Goal: Check status

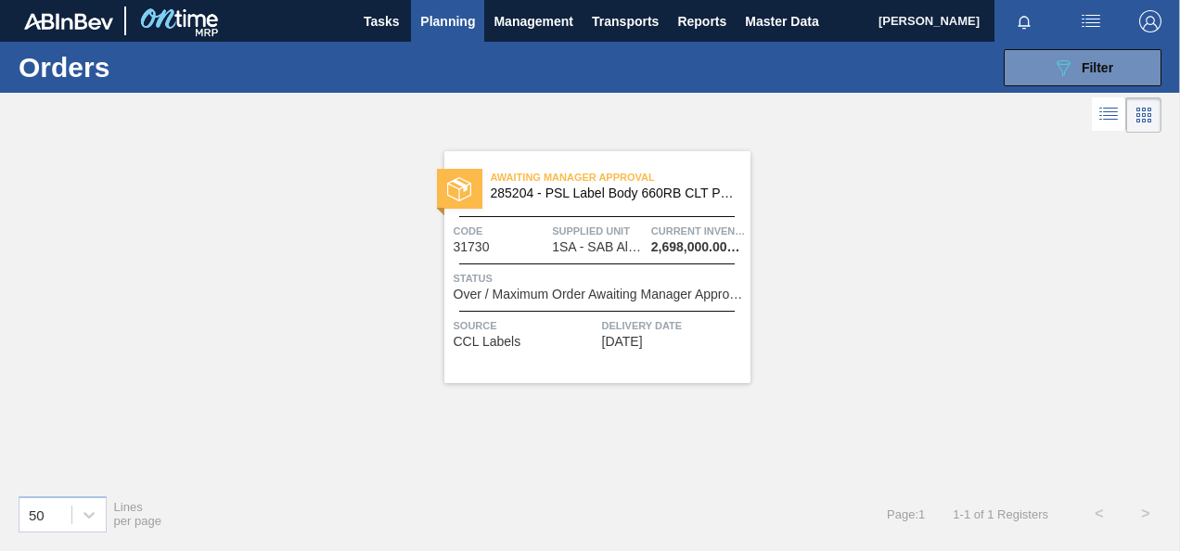
click at [608, 276] on span "Status" at bounding box center [600, 278] width 292 height 19
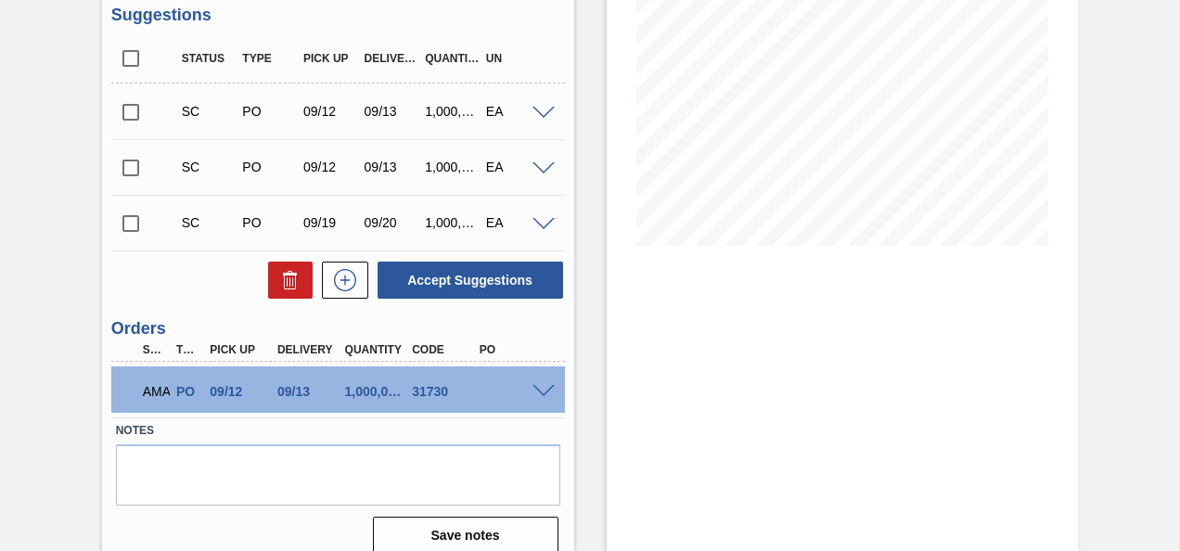
scroll to position [317, 0]
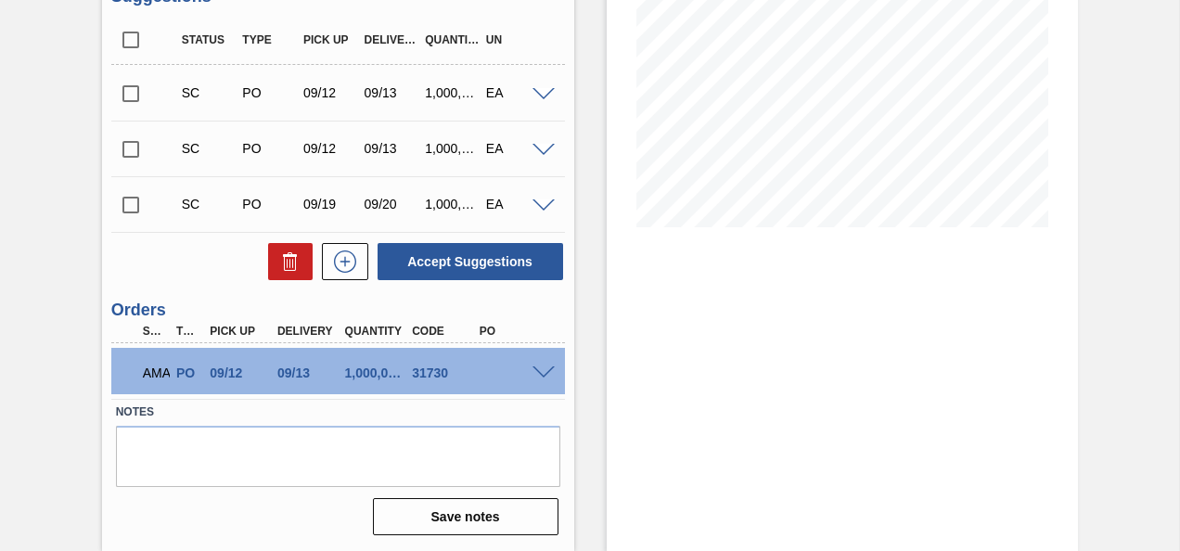
click at [539, 367] on span at bounding box center [543, 373] width 22 height 14
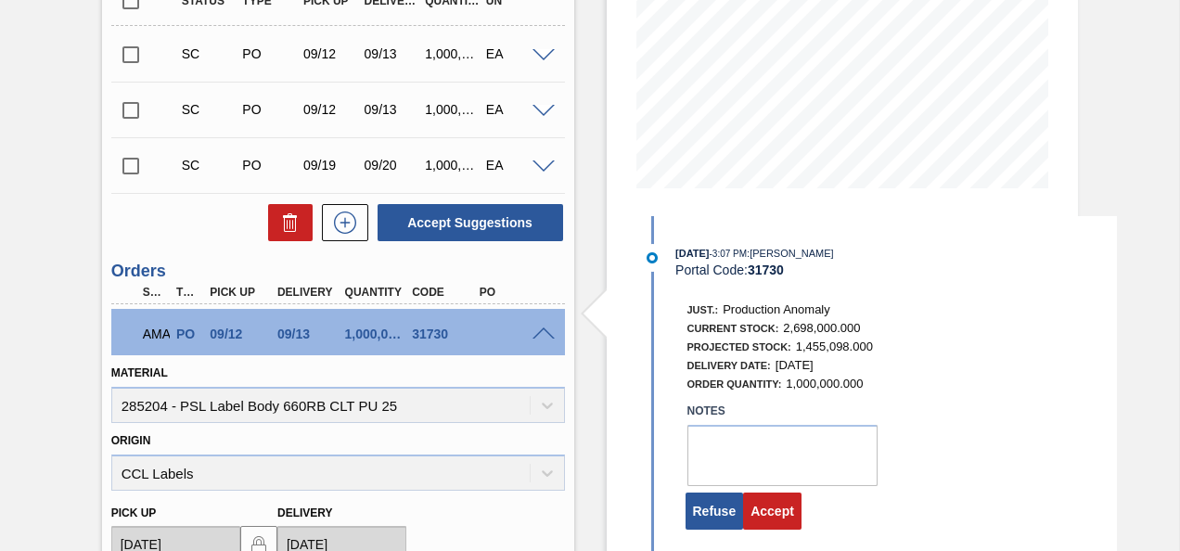
scroll to position [391, 0]
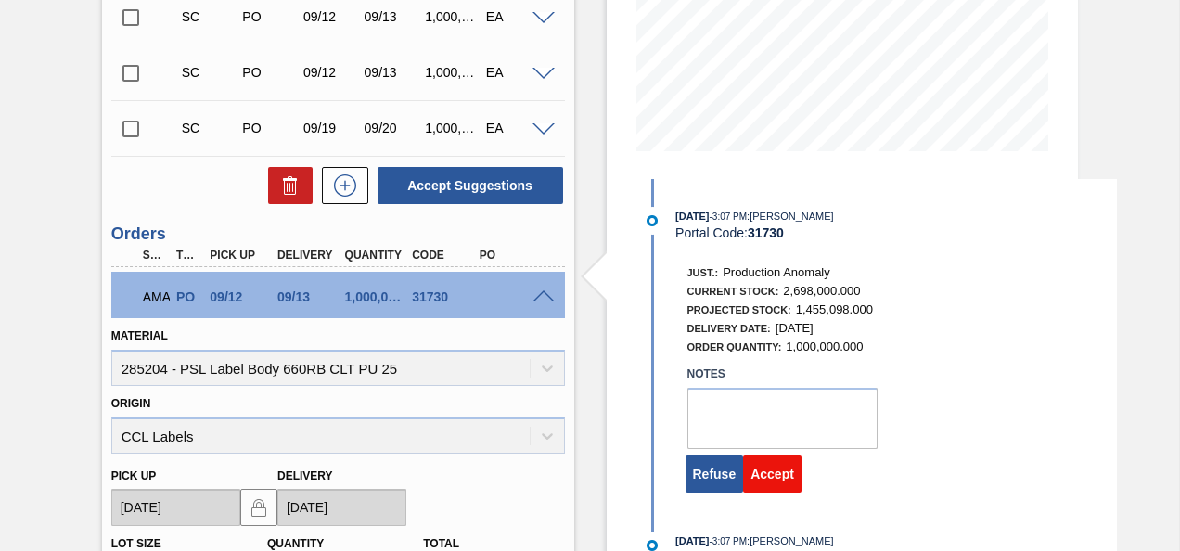
click at [756, 484] on button "Accept" at bounding box center [772, 473] width 58 height 37
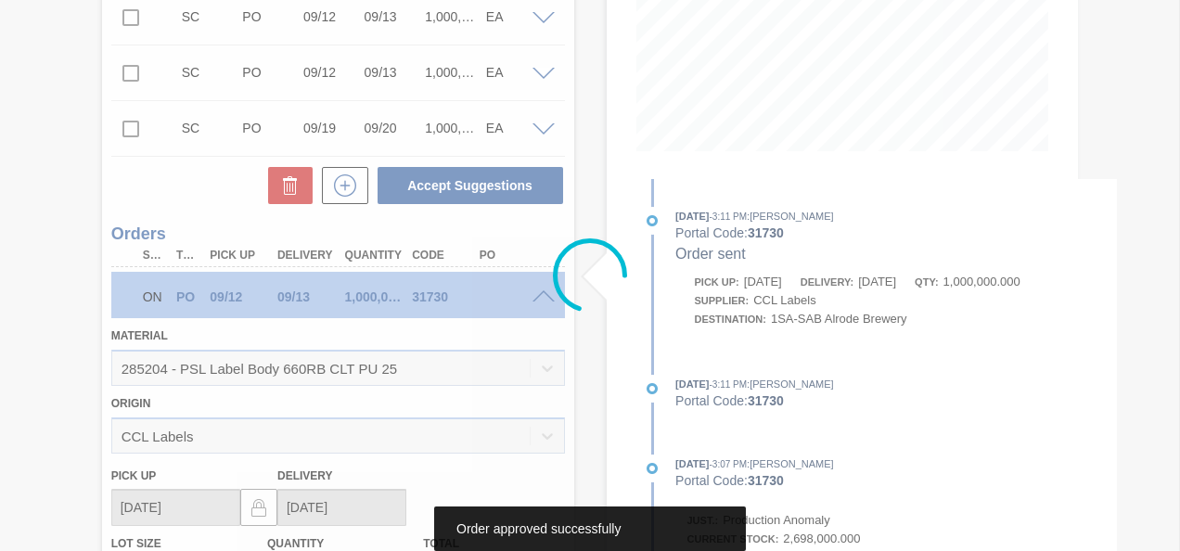
scroll to position [317, 0]
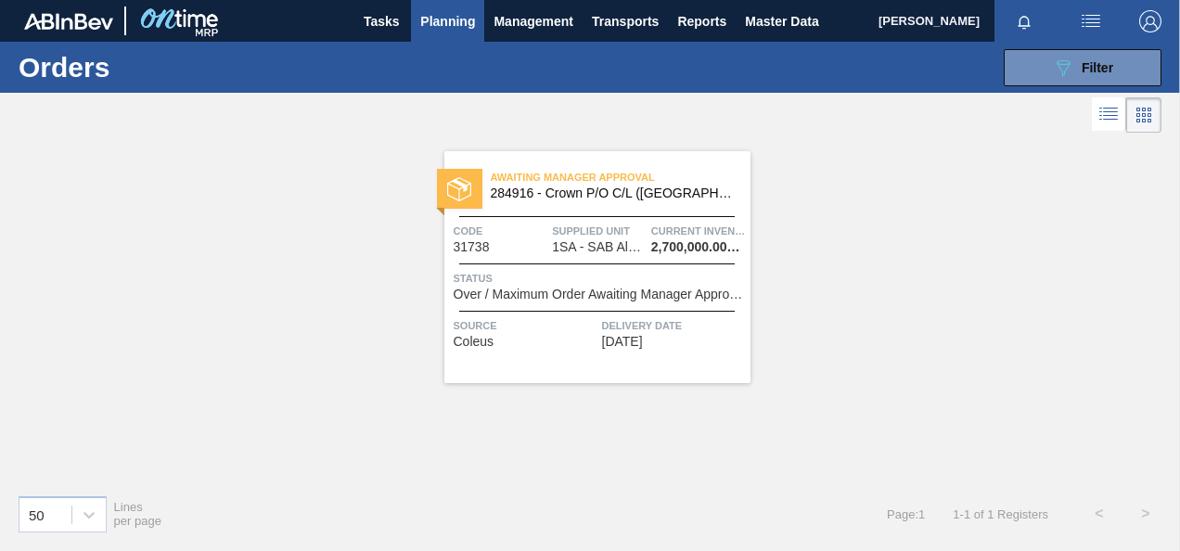
click at [599, 260] on div "Awaiting Manager Approval 284916 - Crown P/O C/L (Hogwarts) Code 31738 Supplied…" at bounding box center [597, 267] width 306 height 232
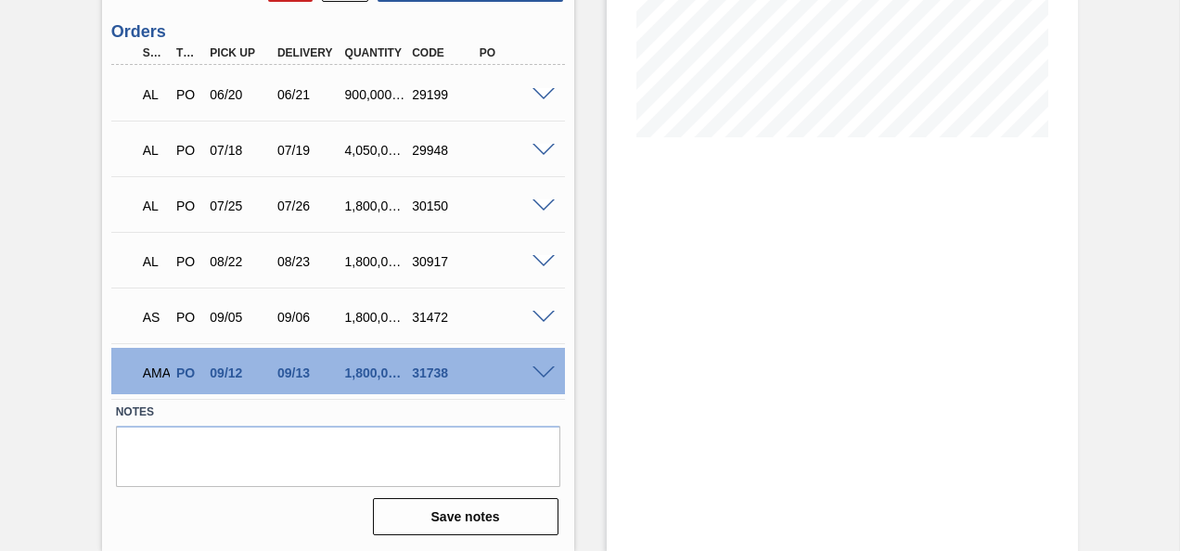
scroll to position [408, 0]
click at [542, 366] on span at bounding box center [543, 373] width 22 height 14
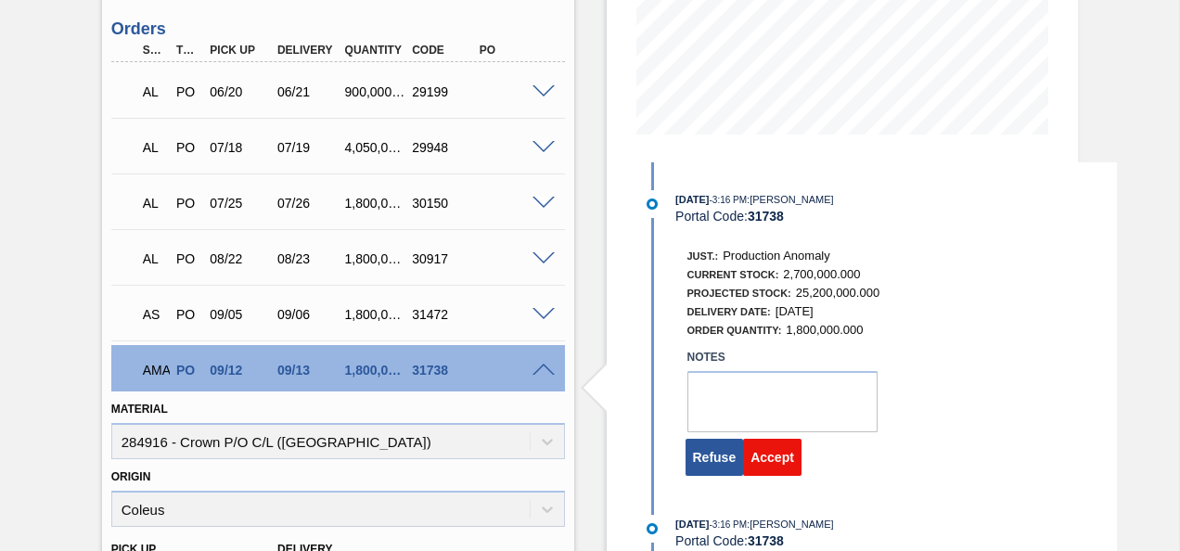
click at [764, 467] on button "Accept" at bounding box center [772, 457] width 58 height 37
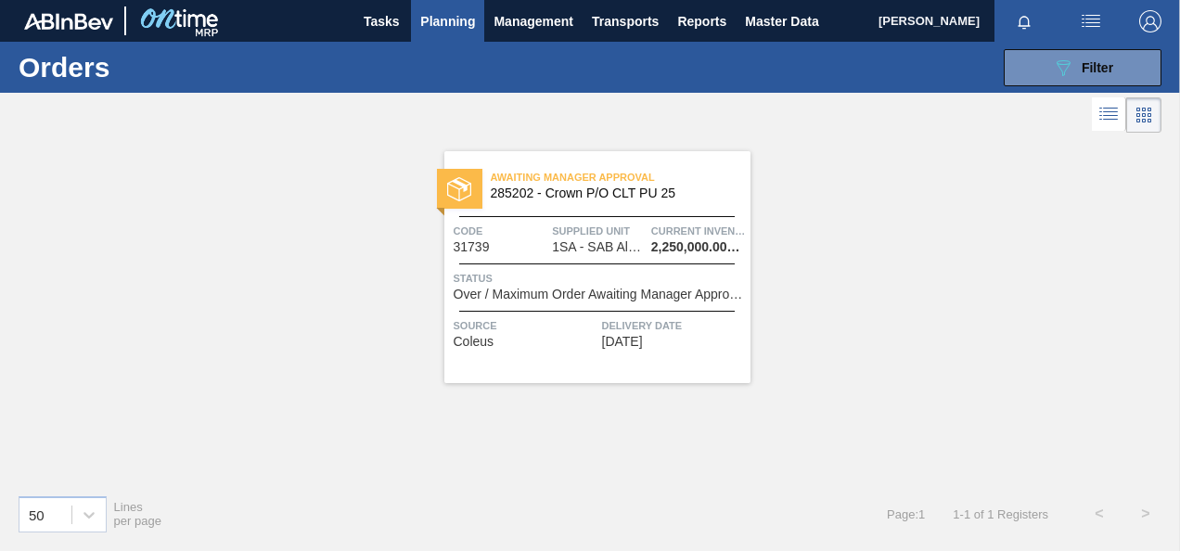
click at [560, 233] on span "Supplied Unit" at bounding box center [599, 231] width 95 height 19
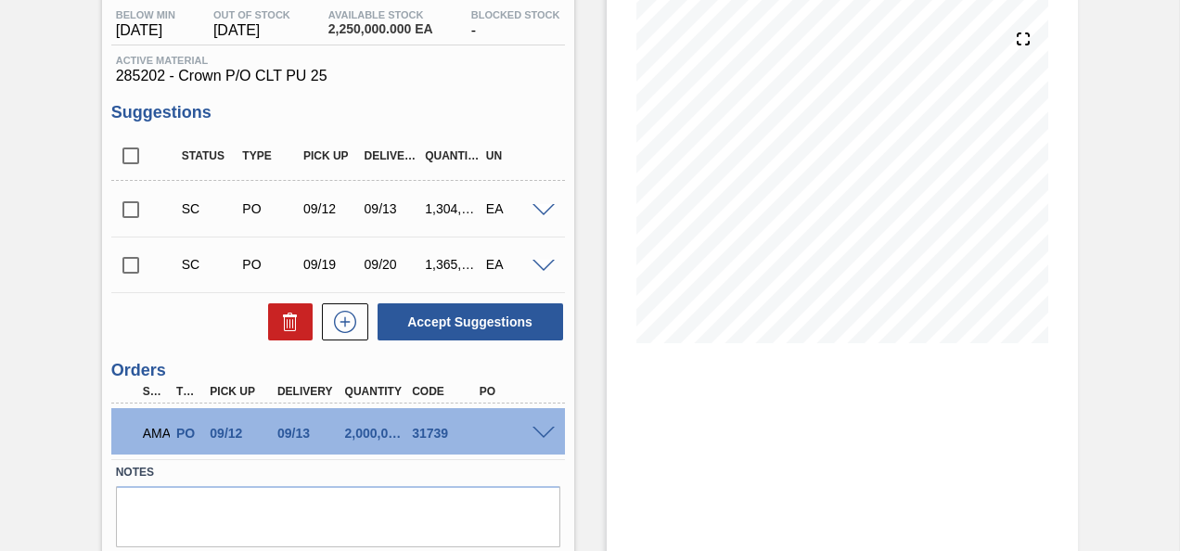
scroll to position [262, 0]
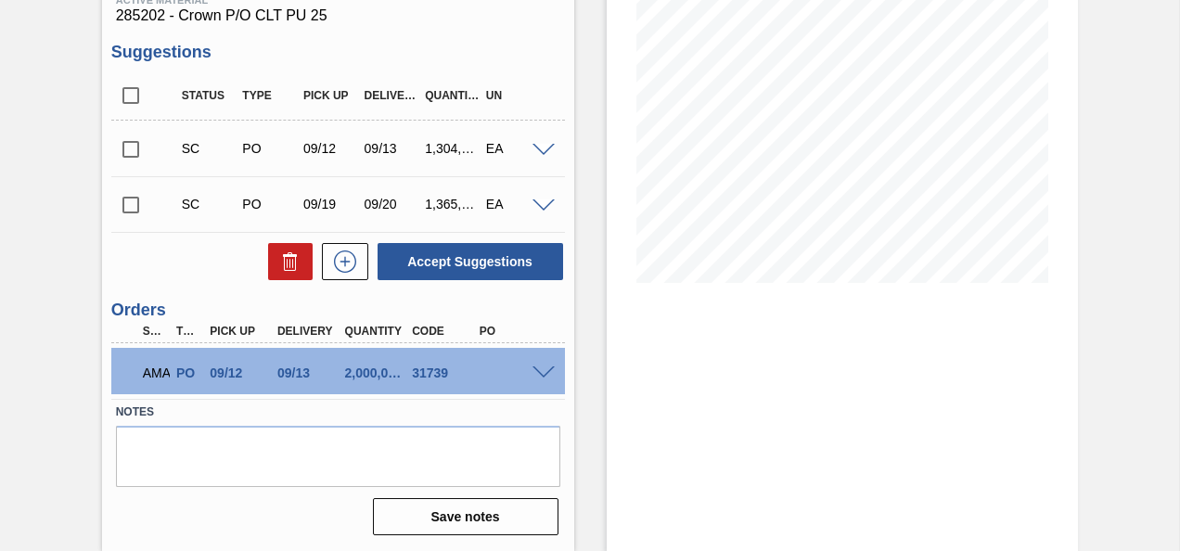
click at [535, 373] on span at bounding box center [543, 373] width 22 height 14
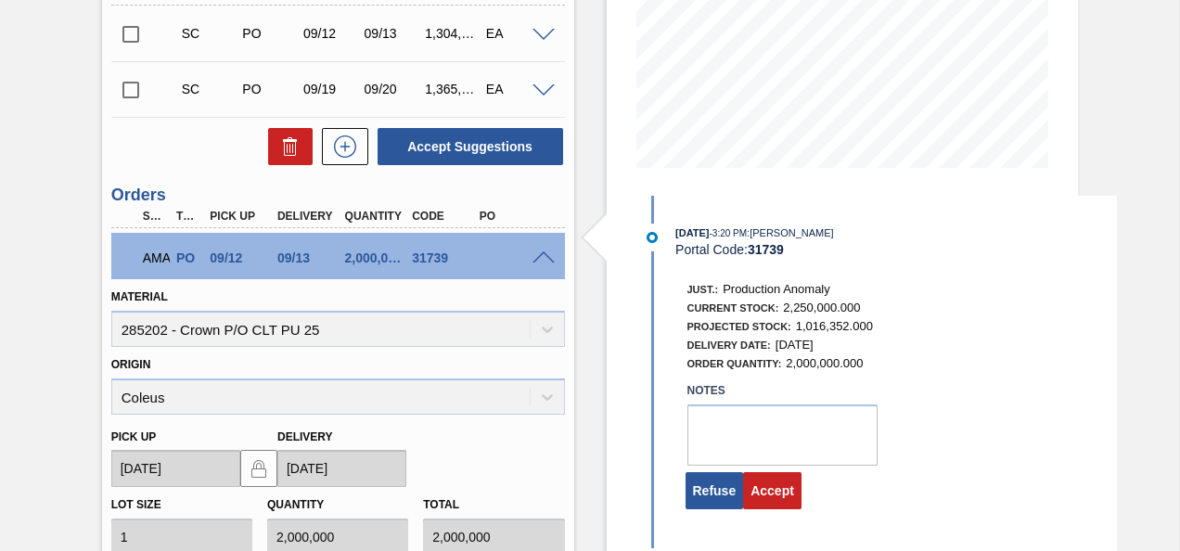
scroll to position [410, 0]
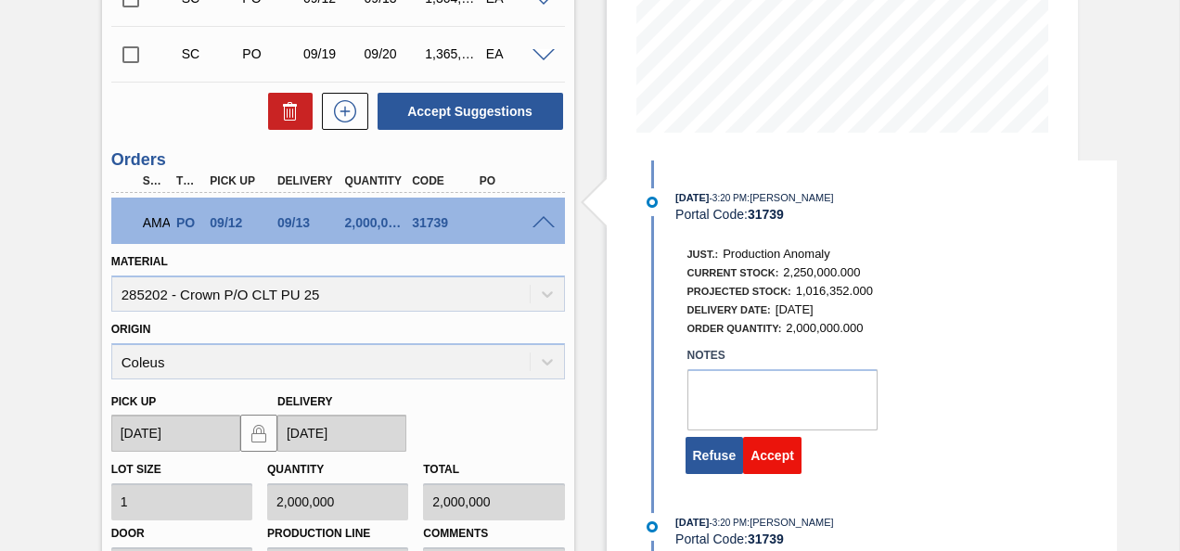
click at [769, 459] on button "Accept" at bounding box center [772, 455] width 58 height 37
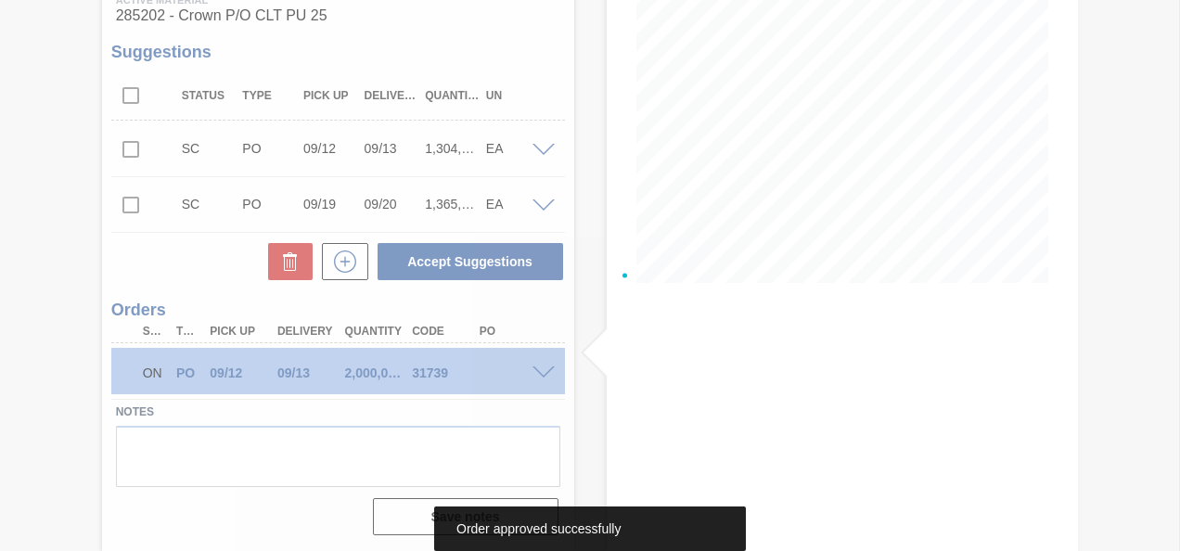
scroll to position [262, 0]
